Goal: Information Seeking & Learning: Understand process/instructions

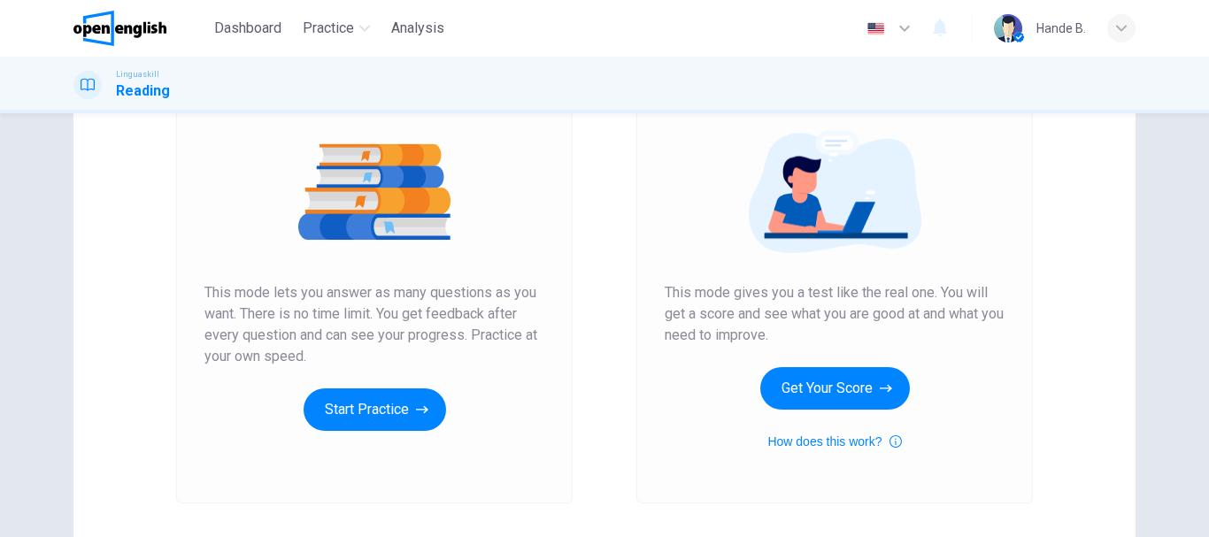
scroll to position [230, 0]
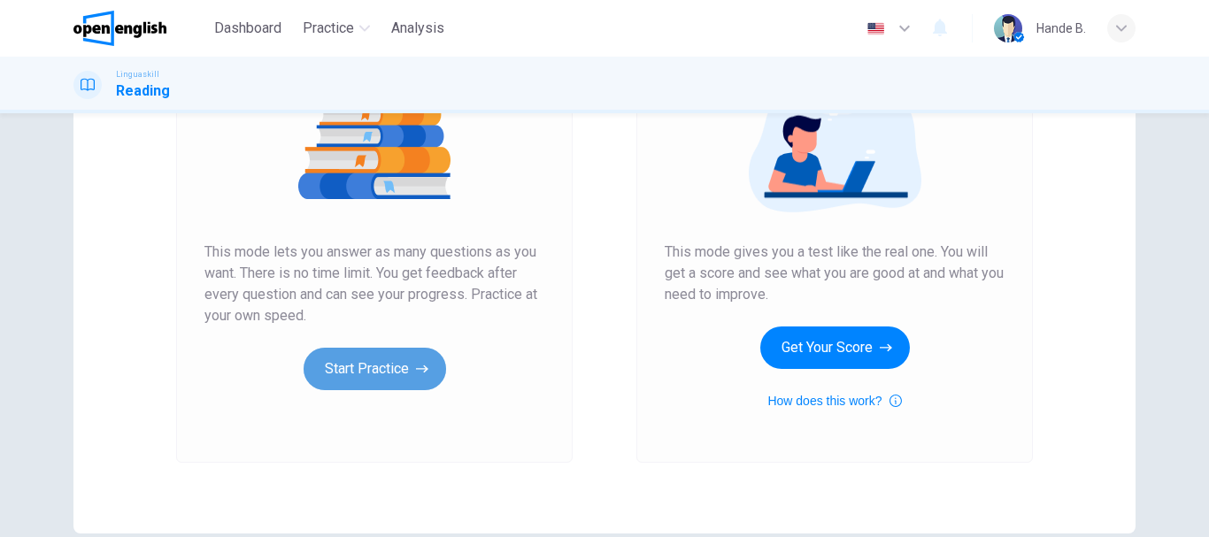
click at [406, 377] on button "Start Practice" at bounding box center [375, 369] width 143 height 42
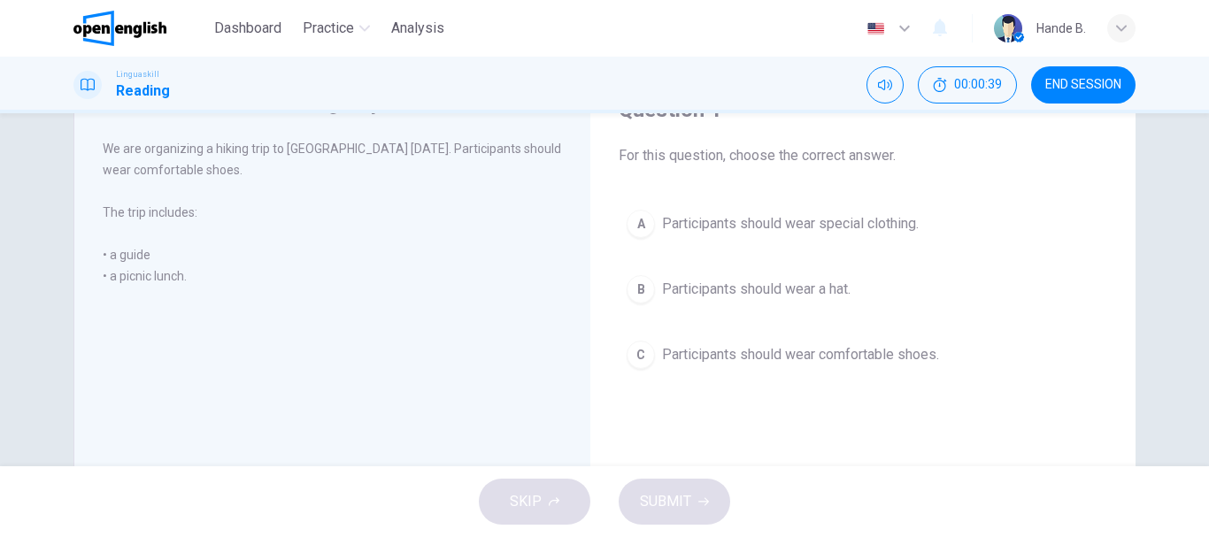
scroll to position [0, 0]
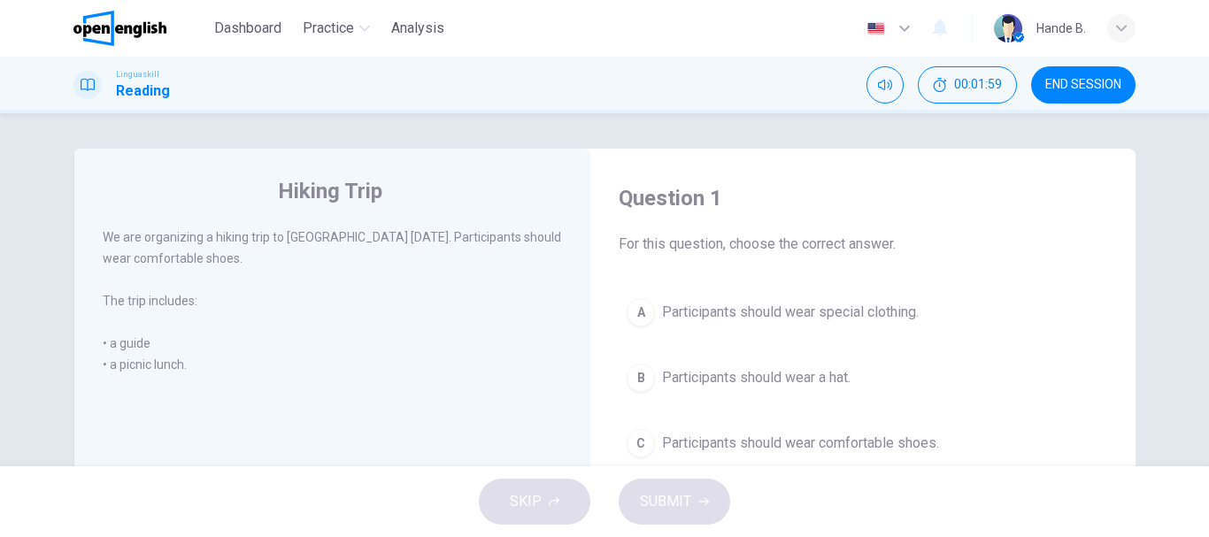
click at [662, 443] on span "Participants should wear comfortable shoes." at bounding box center [800, 443] width 277 height 21
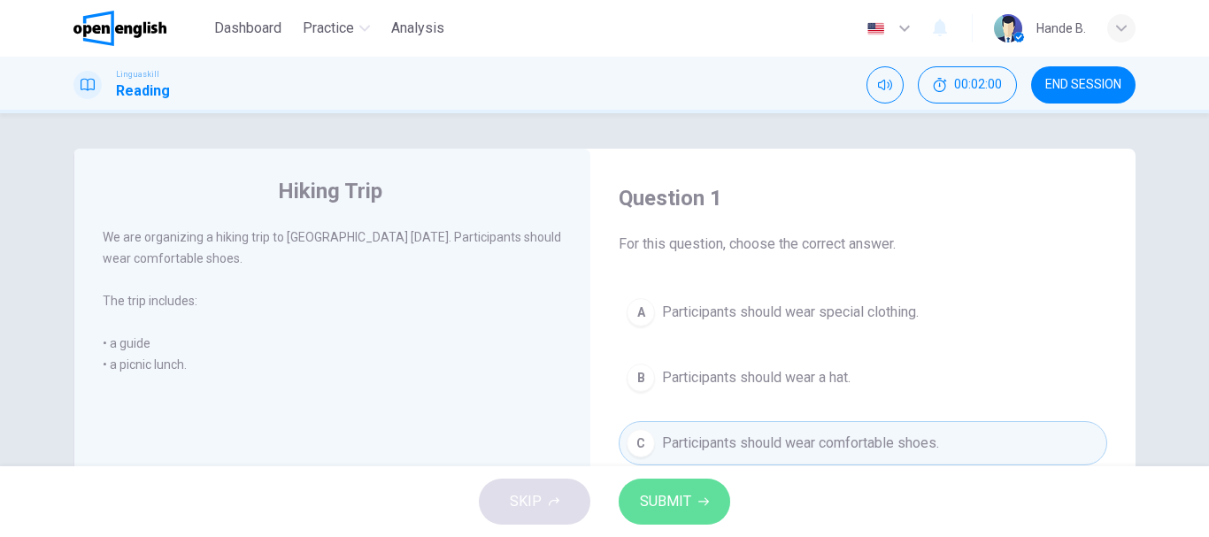
click at [681, 494] on span "SUBMIT" at bounding box center [665, 501] width 51 height 25
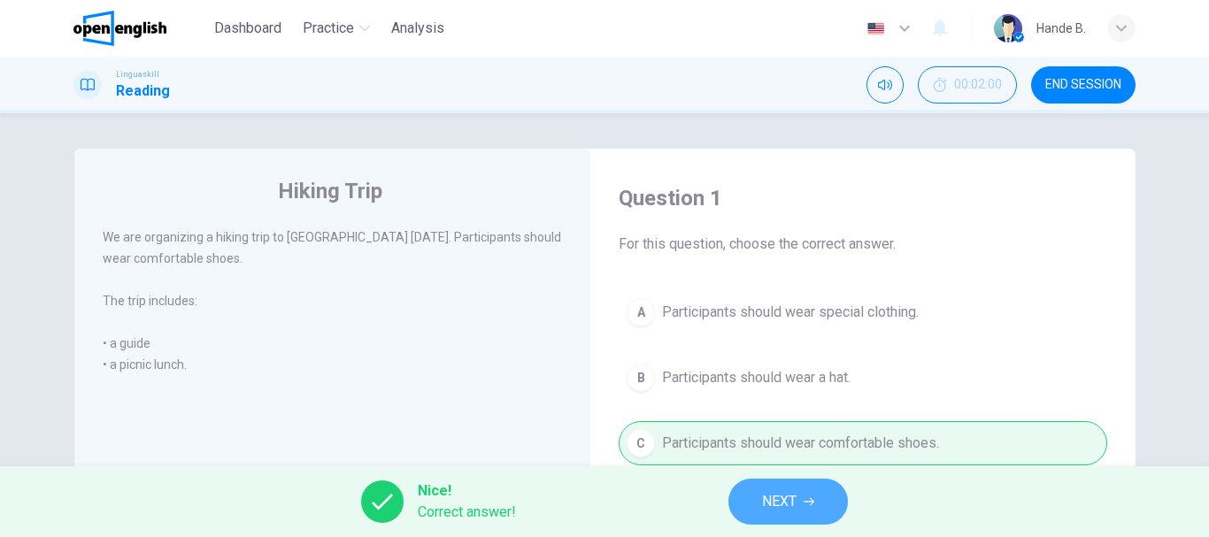
click at [790, 500] on span "NEXT" at bounding box center [779, 501] width 35 height 25
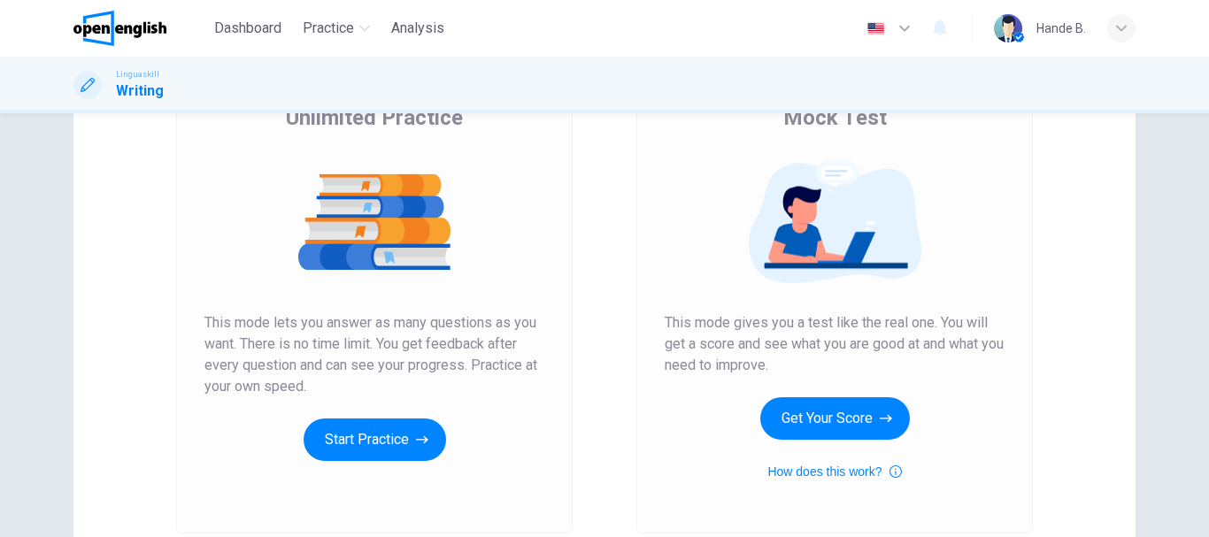
scroll to position [177, 0]
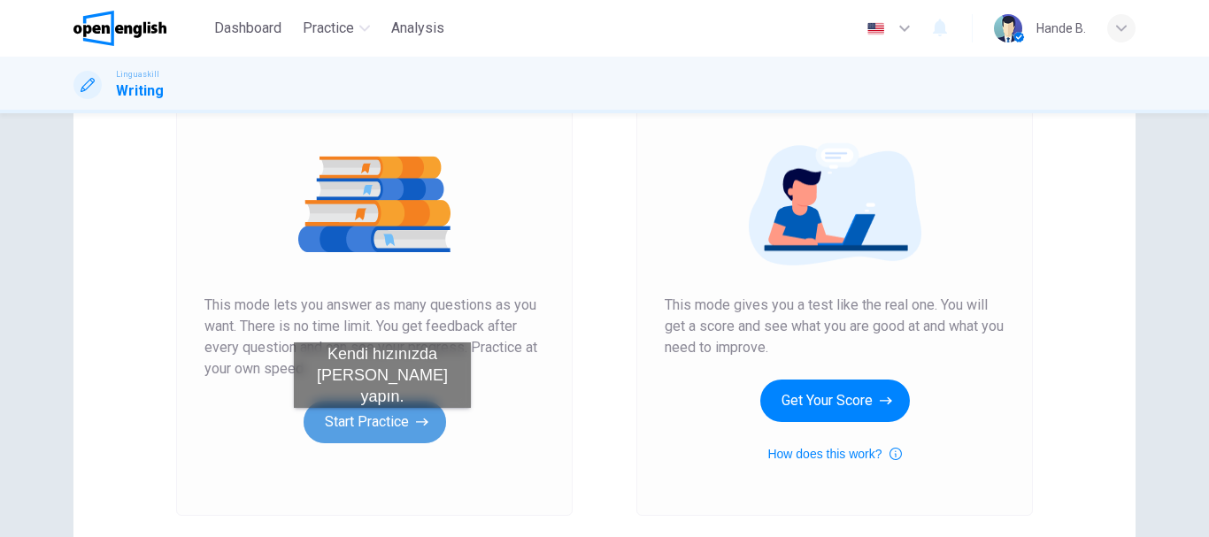
click at [382, 426] on button "Start Practice" at bounding box center [375, 422] width 143 height 42
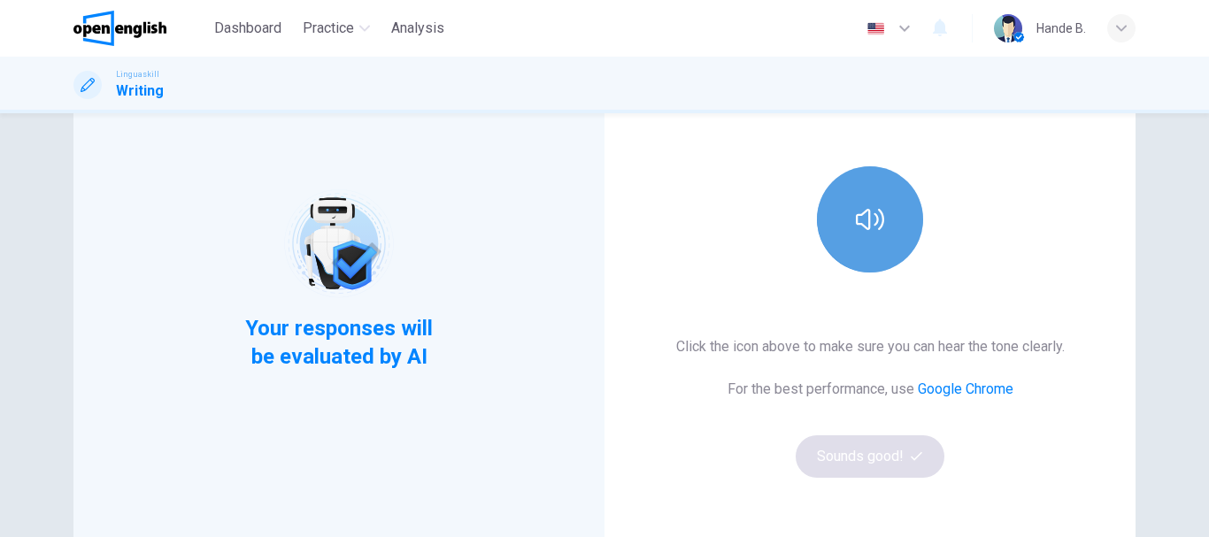
click at [868, 219] on icon "button" at bounding box center [870, 219] width 28 height 28
click at [879, 240] on button "button" at bounding box center [870, 219] width 106 height 106
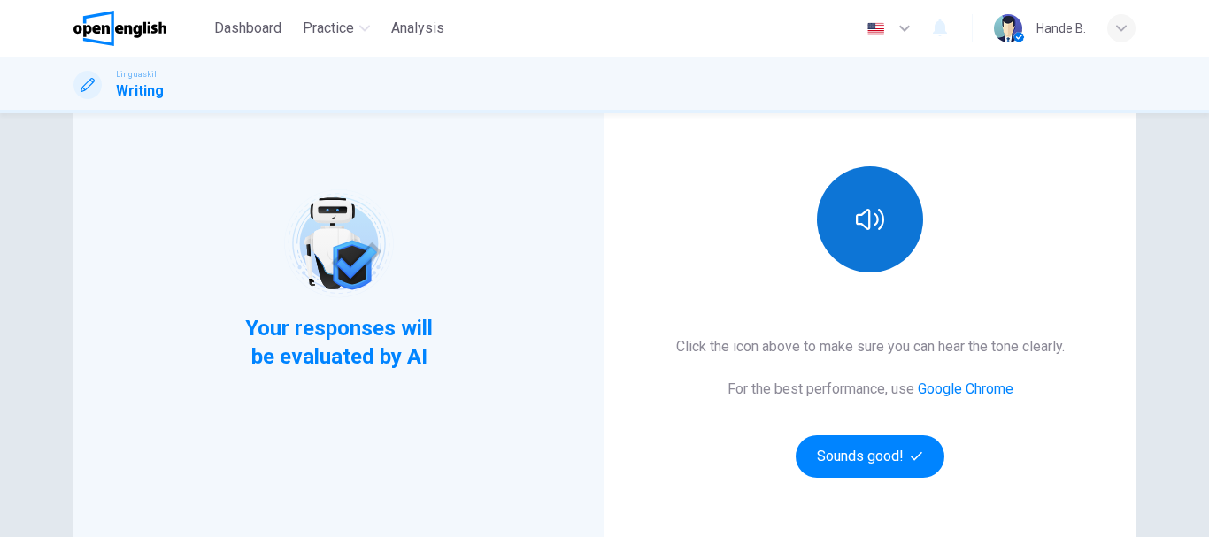
click at [865, 210] on icon "button" at bounding box center [870, 219] width 28 height 21
click at [743, 247] on div "This Section Requires audio Click the icon above to make sure you can hear the …" at bounding box center [870, 279] width 531 height 615
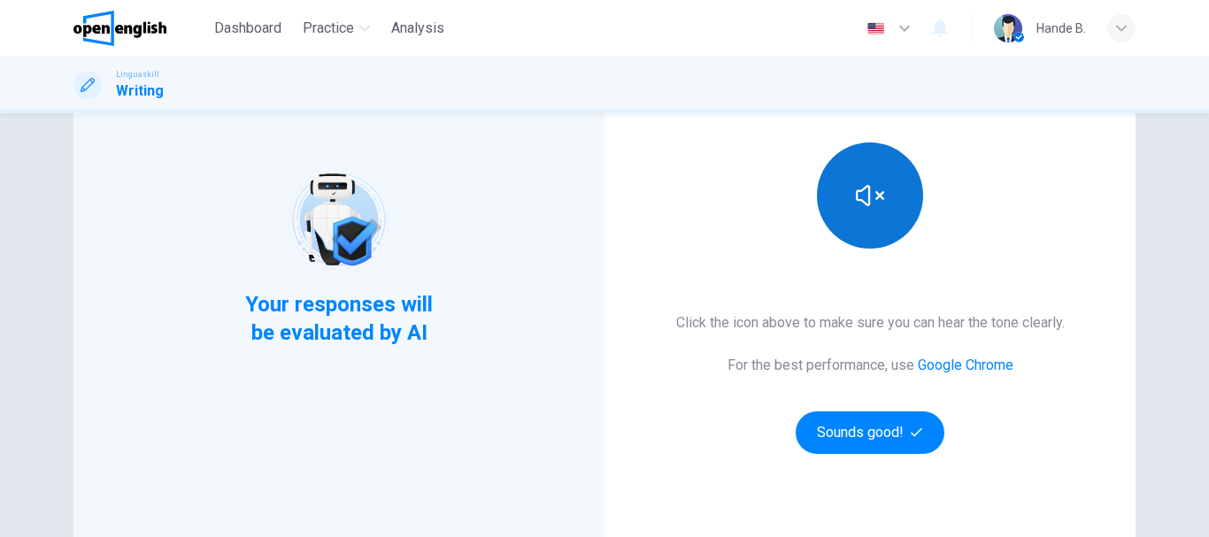
scroll to position [53, 0]
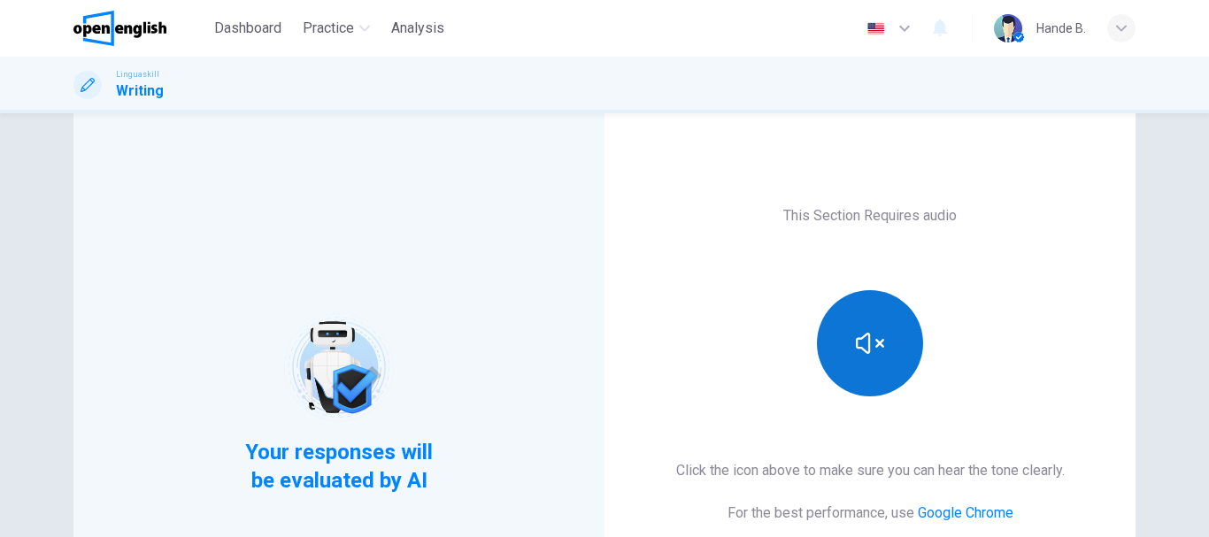
click at [649, 209] on div "This Section Requires audio Click the icon above to make sure you can hear the …" at bounding box center [870, 403] width 531 height 615
click at [337, 212] on div "Your responses will be evaluated by AI" at bounding box center [338, 403] width 531 height 615
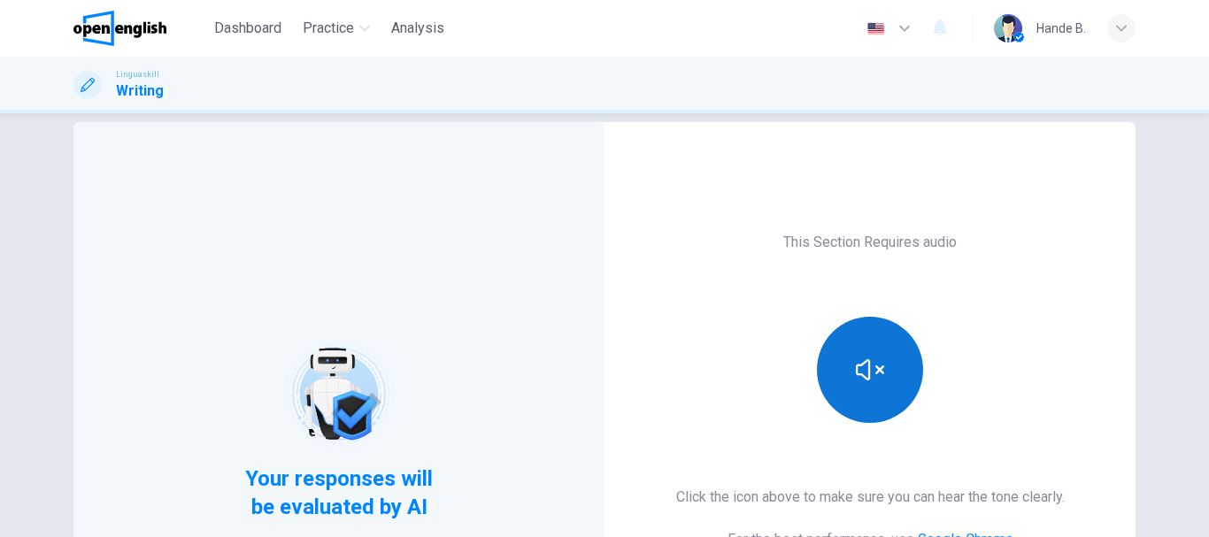
scroll to position [0, 0]
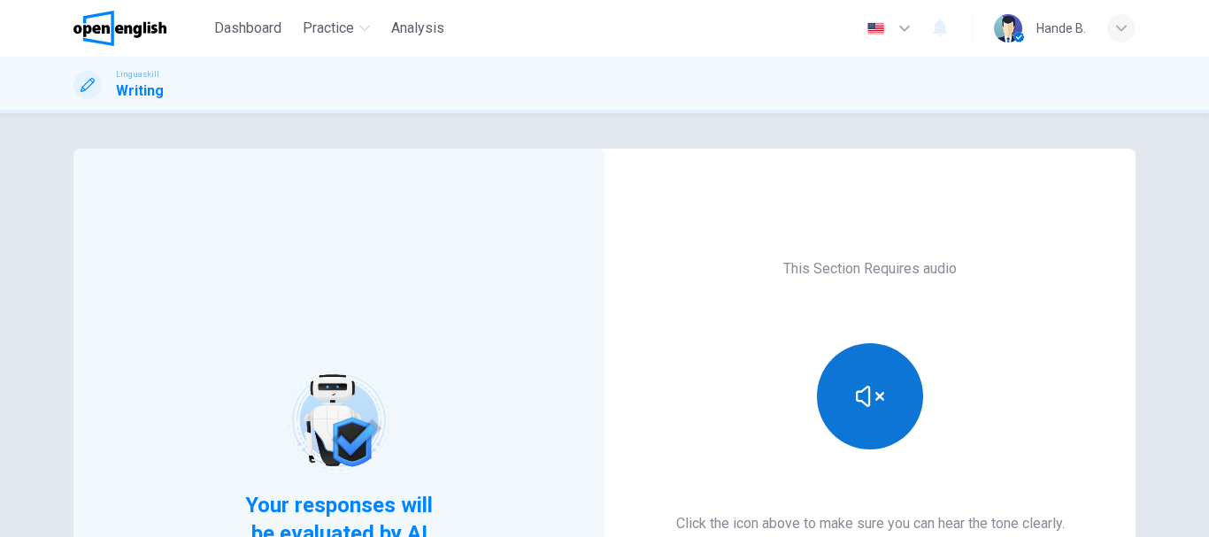
click at [141, 77] on span "Linguaskill" at bounding box center [137, 74] width 43 height 12
click at [156, 207] on div "Your responses will be evaluated by AI" at bounding box center [338, 456] width 531 height 615
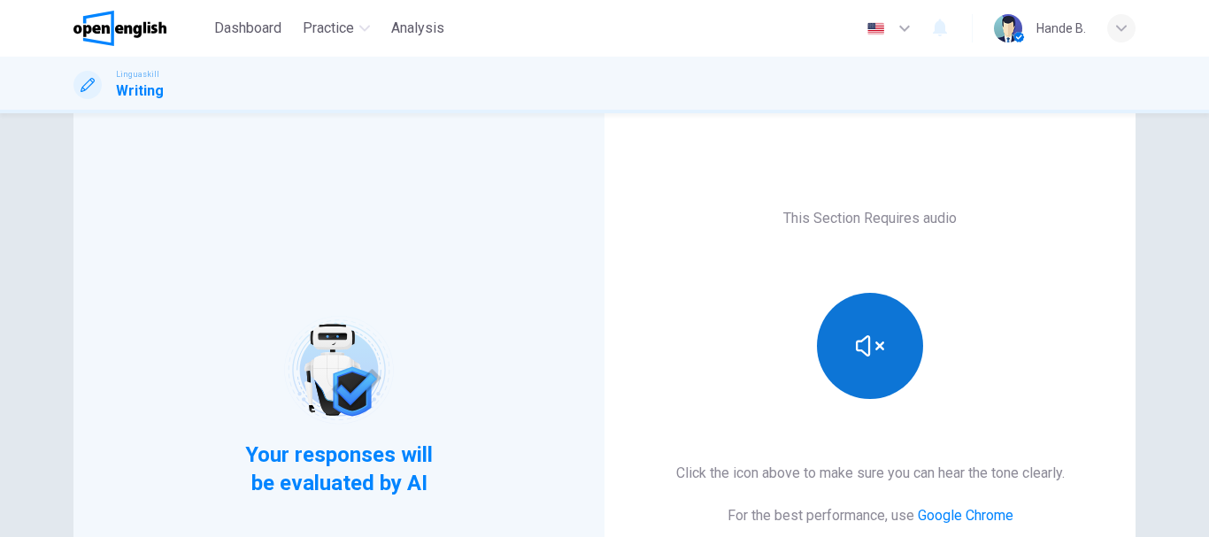
scroll to position [266, 0]
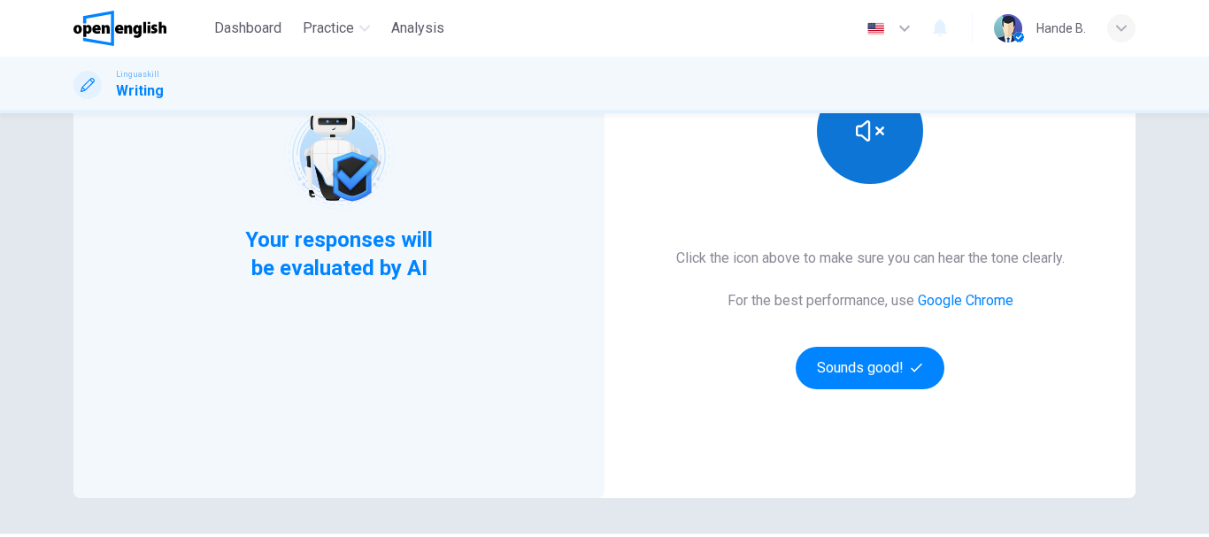
click at [875, 127] on icon "button" at bounding box center [870, 131] width 28 height 28
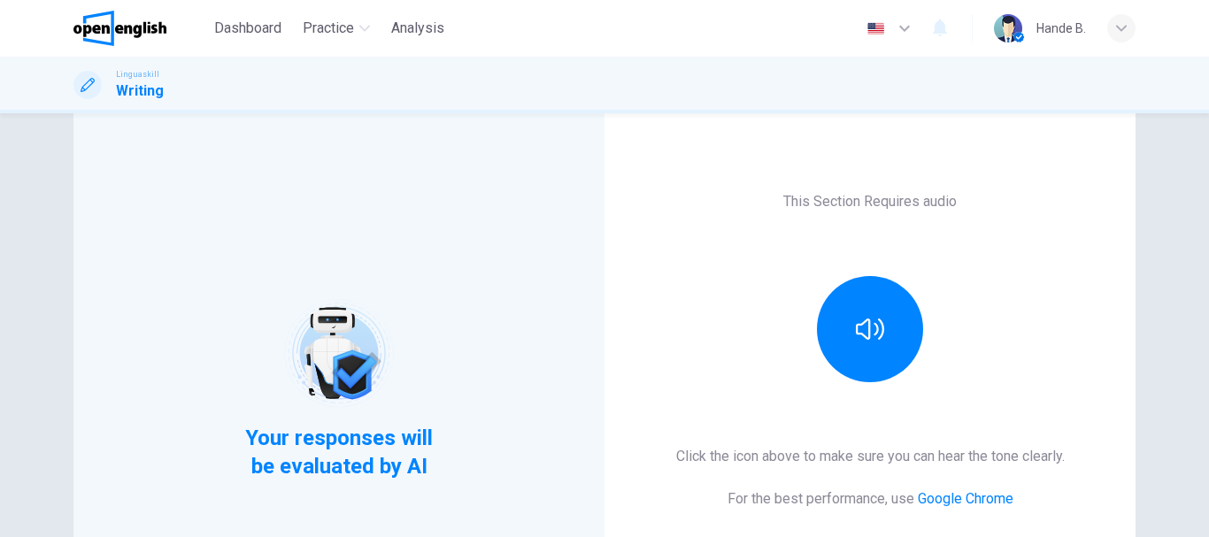
scroll to position [0, 0]
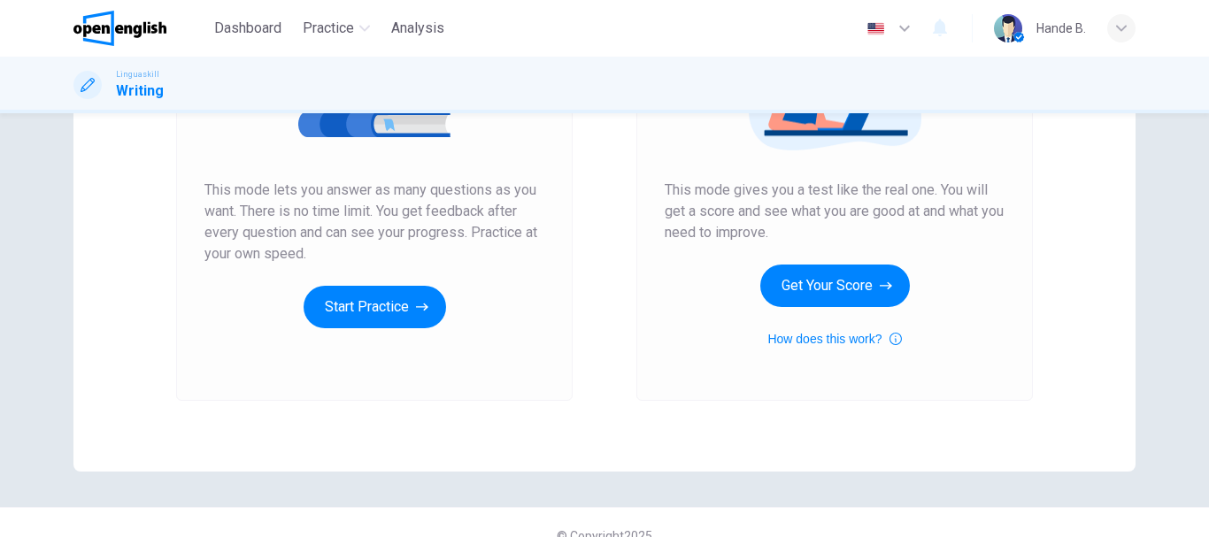
scroll to position [319, 0]
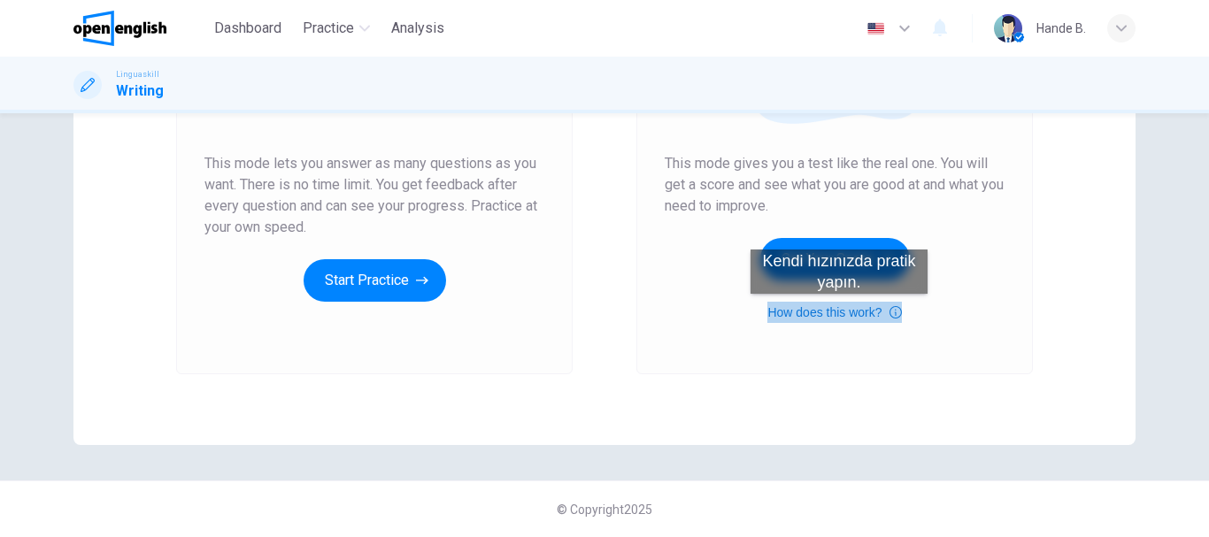
click at [839, 312] on button "How does this work?" at bounding box center [834, 312] width 134 height 21
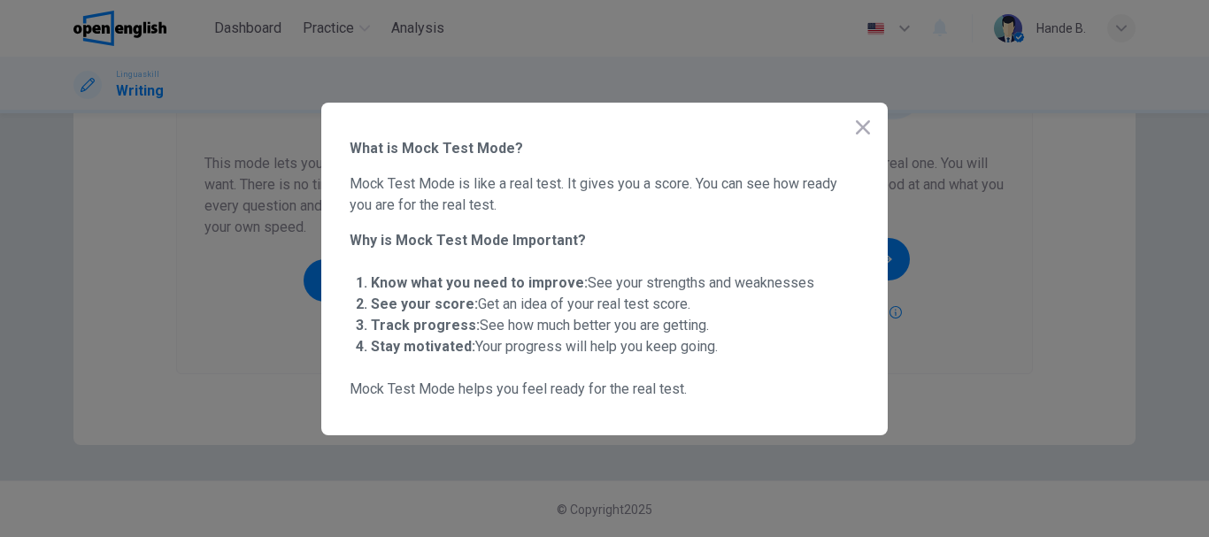
click at [862, 122] on icon "button" at bounding box center [862, 127] width 21 height 21
